Goal: Transaction & Acquisition: Purchase product/service

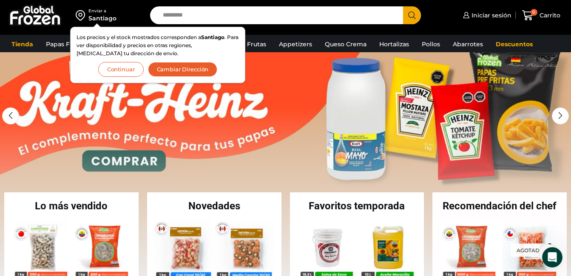
drag, startPoint x: 120, startPoint y: 70, endPoint x: 126, endPoint y: 73, distance: 7.2
click at [120, 71] on button "Continuar" at bounding box center [120, 69] width 45 height 15
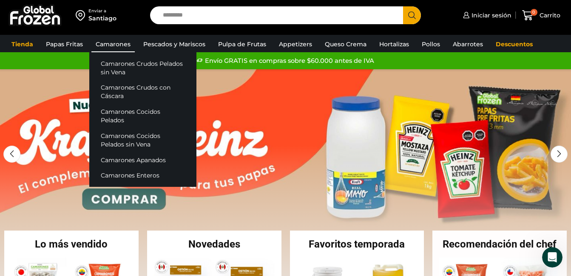
click at [113, 46] on link "Camarones" at bounding box center [112, 44] width 43 height 16
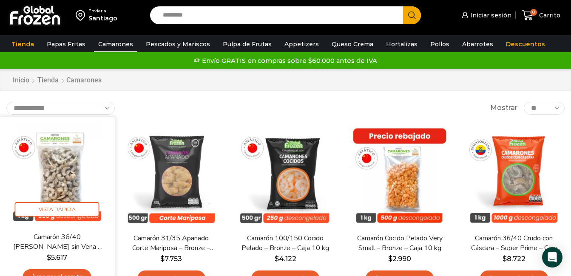
click at [54, 162] on img at bounding box center [57, 174] width 102 height 102
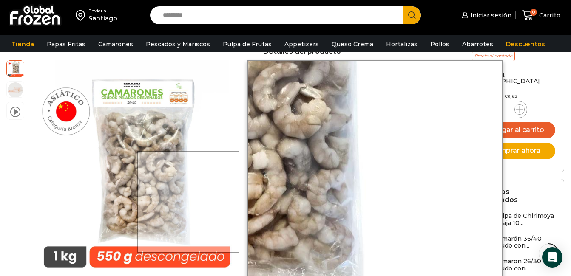
scroll to position [213, 0]
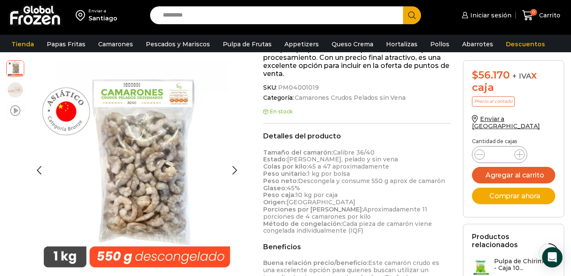
click at [13, 112] on span at bounding box center [15, 110] width 10 height 11
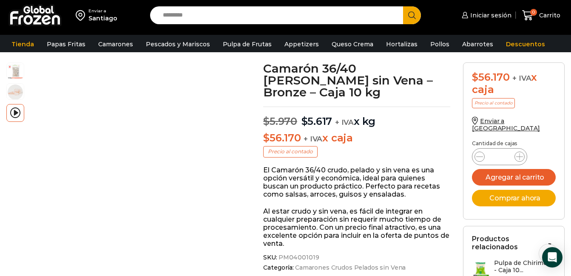
scroll to position [0, 0]
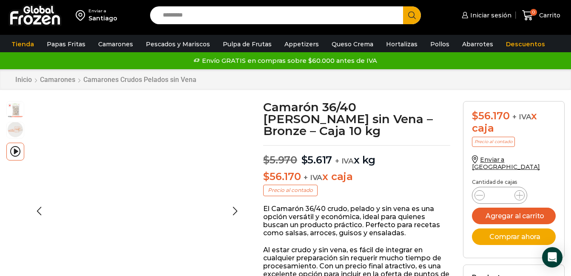
click at [16, 128] on img at bounding box center [15, 129] width 17 height 17
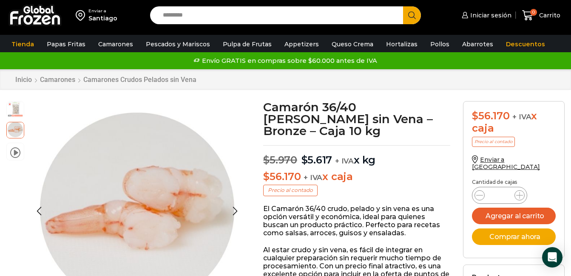
click at [16, 111] on img at bounding box center [15, 108] width 17 height 17
